Goal: Navigation & Orientation: Find specific page/section

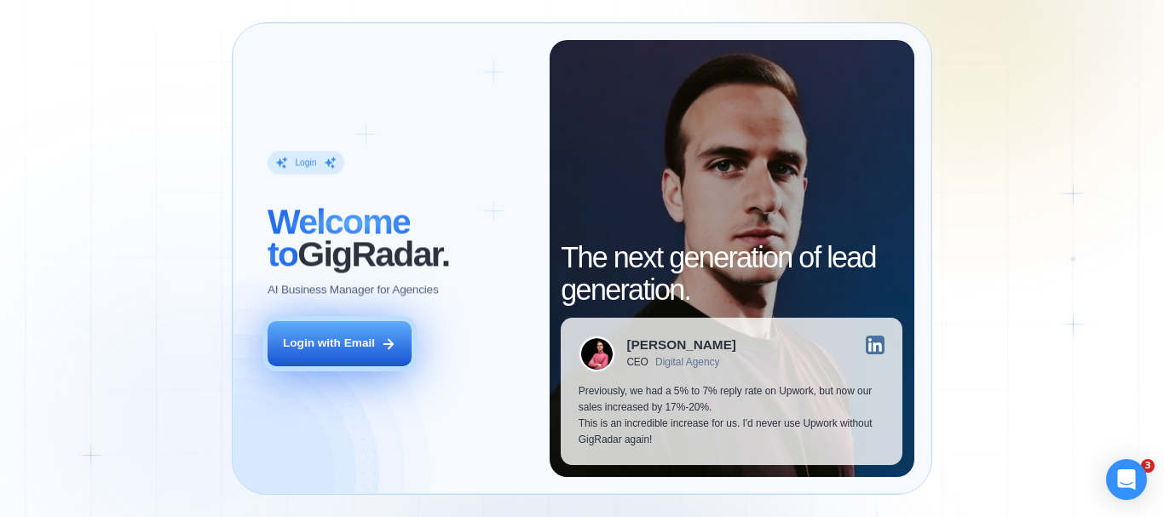
click at [340, 349] on div "Login with Email" at bounding box center [329, 344] width 92 height 16
